Goal: Transaction & Acquisition: Purchase product/service

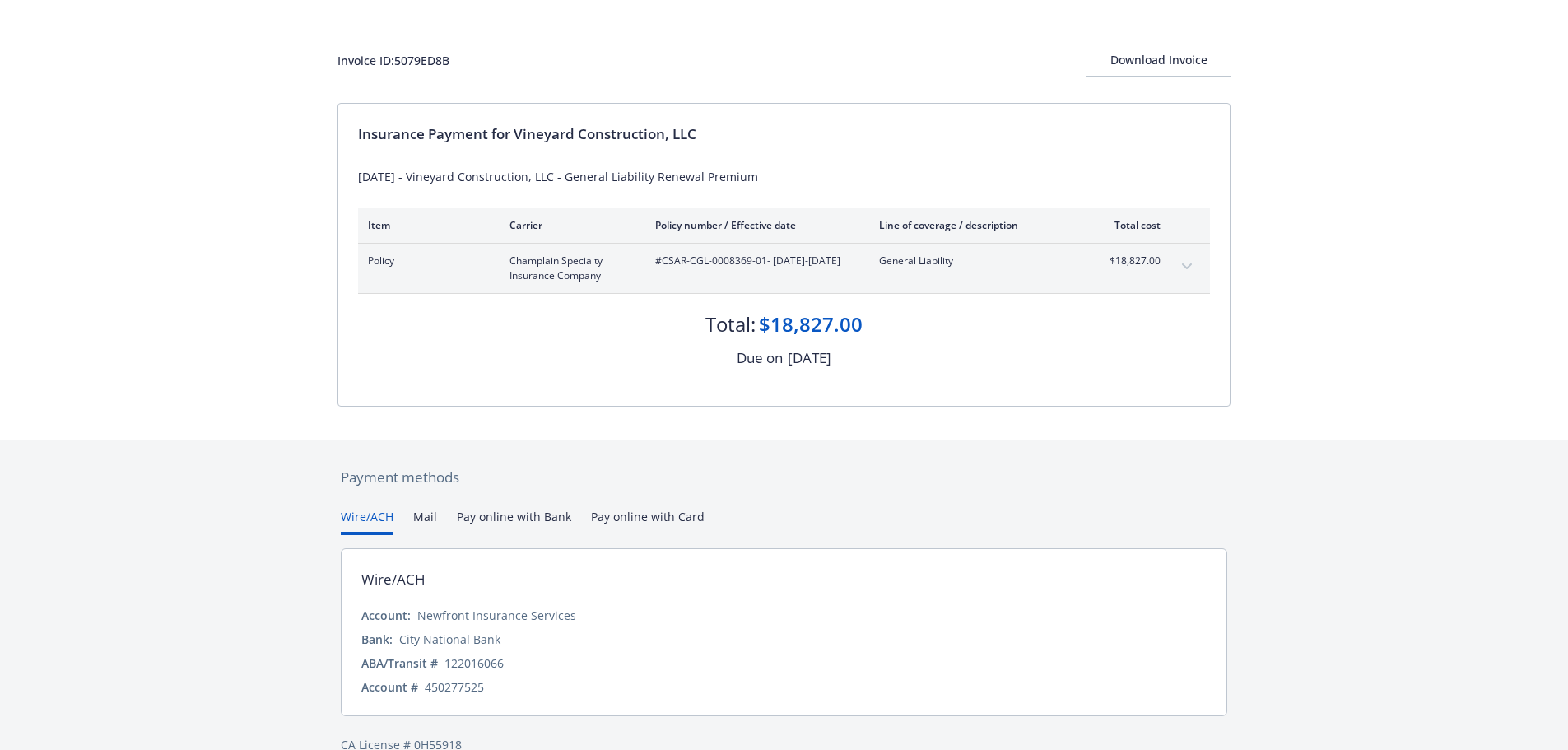
scroll to position [98, 0]
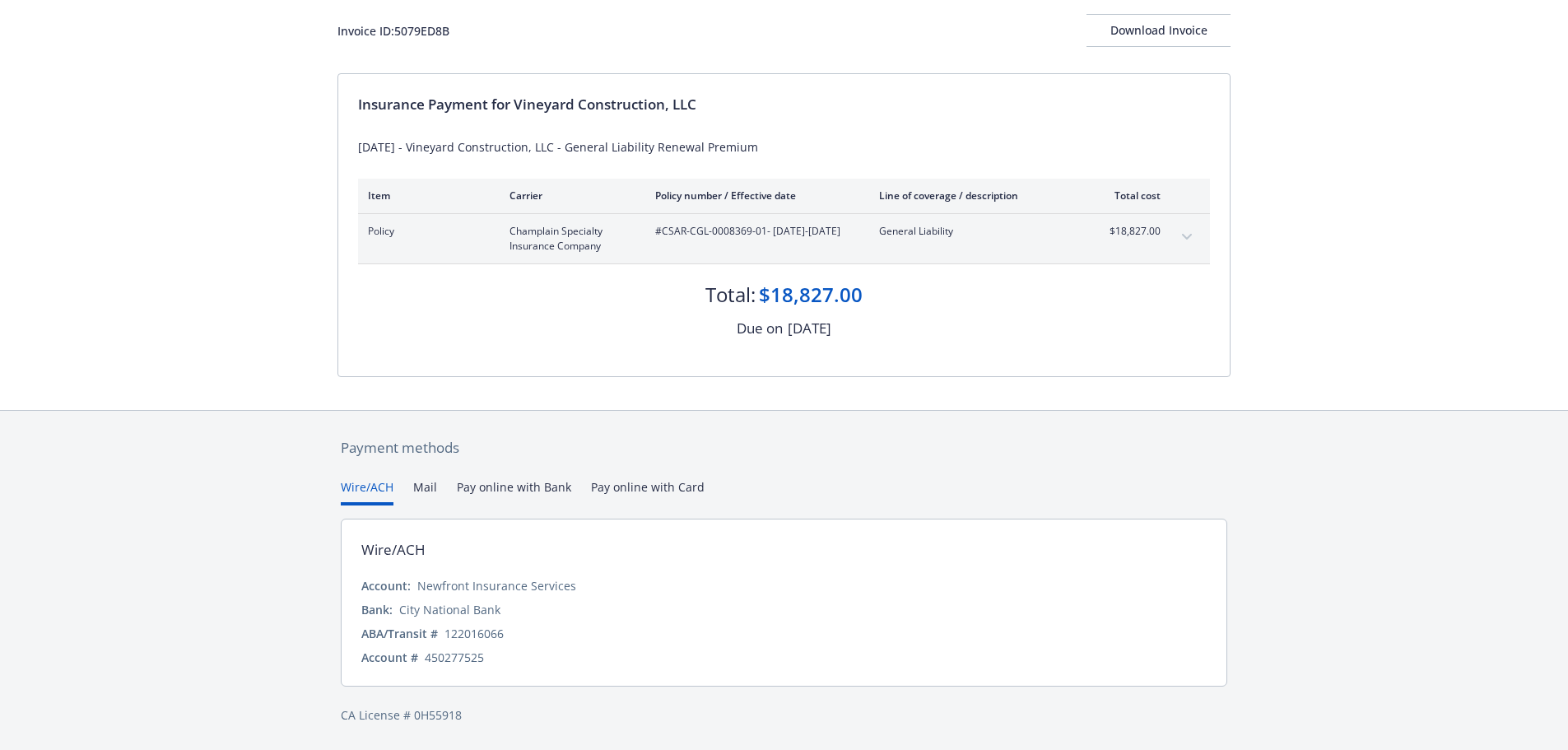
click at [667, 486] on div "Payment methods Wire/ACH Mail Pay online with Bank Pay online with Card Wire/AC…" at bounding box center [784, 581] width 893 height 340
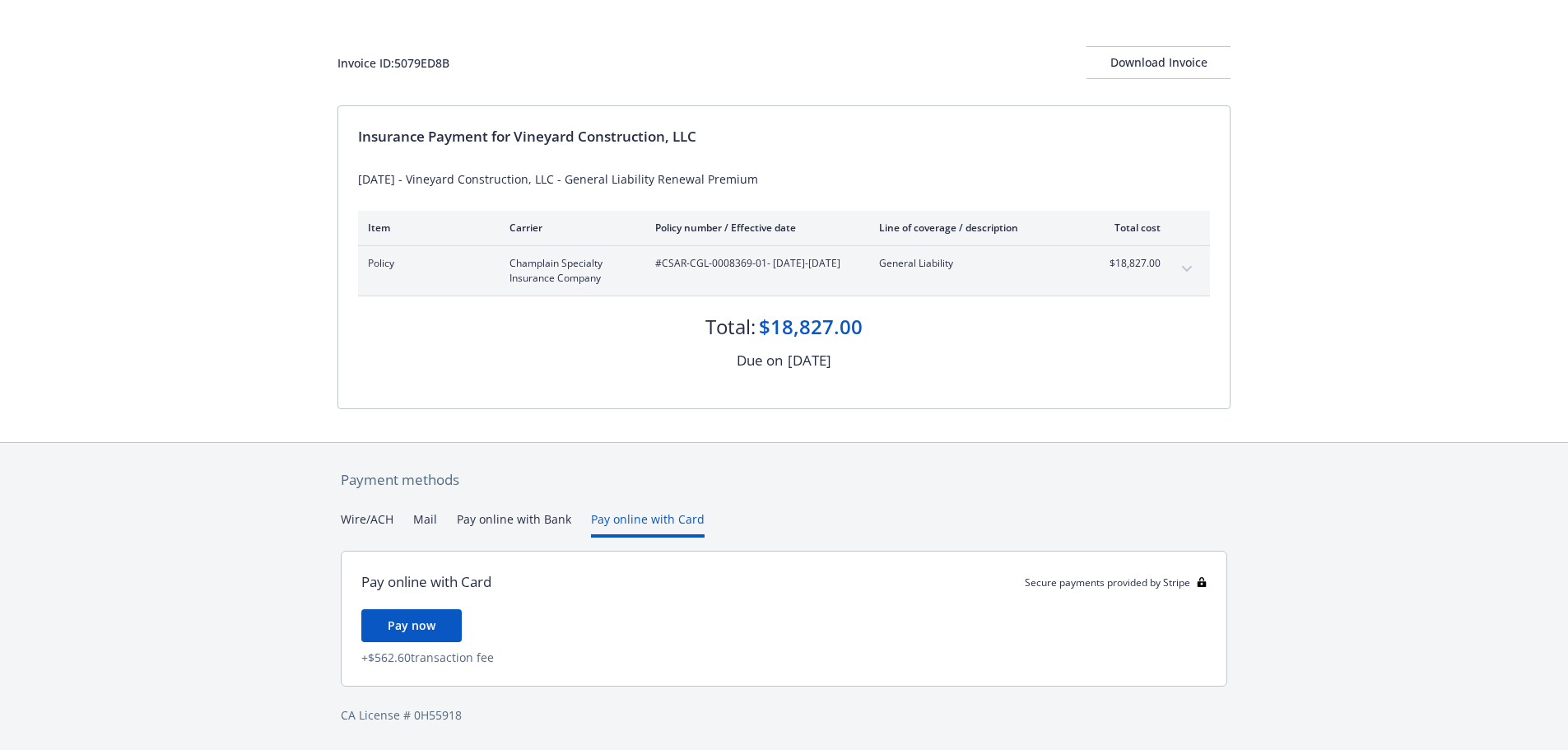
click at [541, 525] on button "Pay online with Bank" at bounding box center [514, 524] width 114 height 27
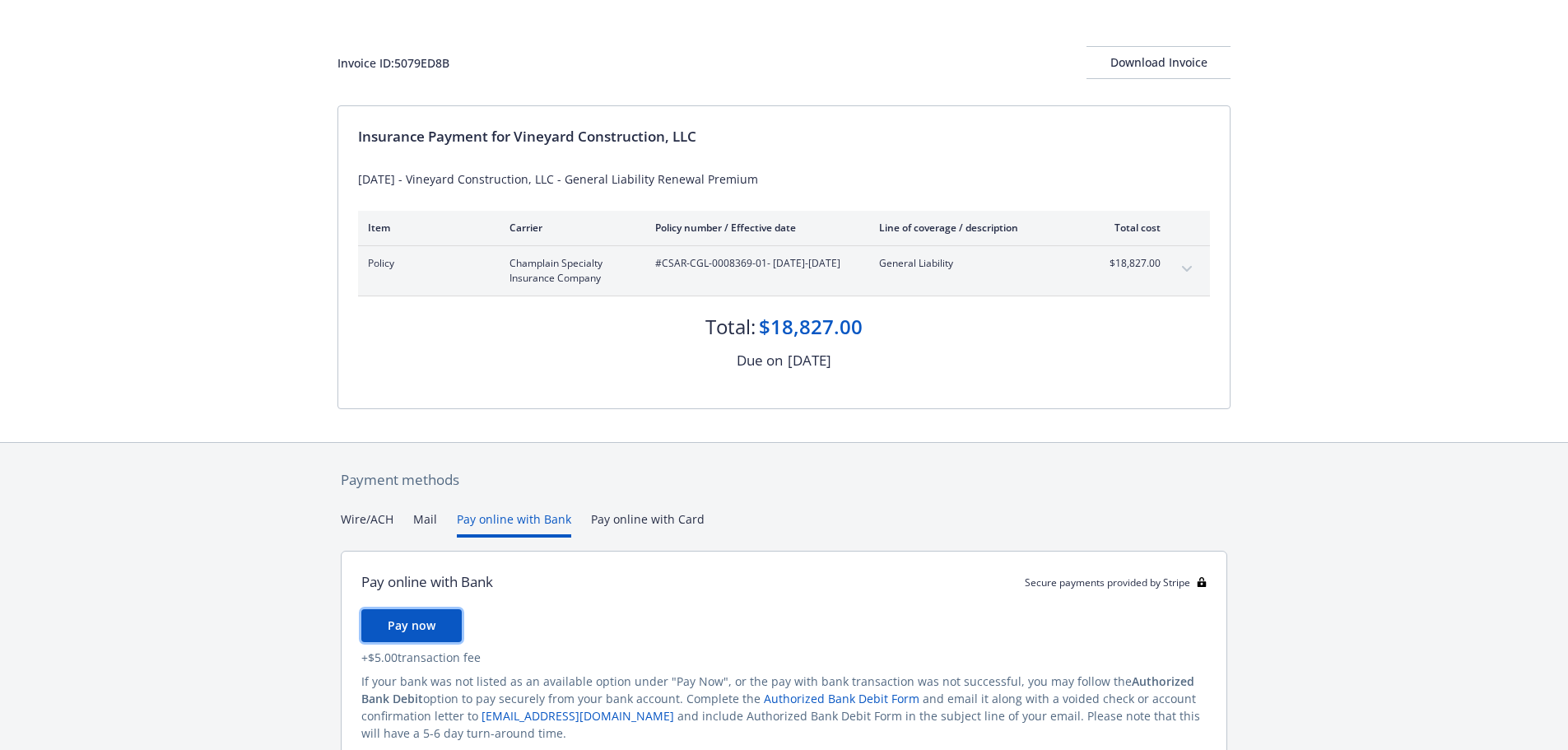
click at [406, 614] on button "Pay now" at bounding box center [411, 625] width 100 height 33
